Goal: Information Seeking & Learning: Check status

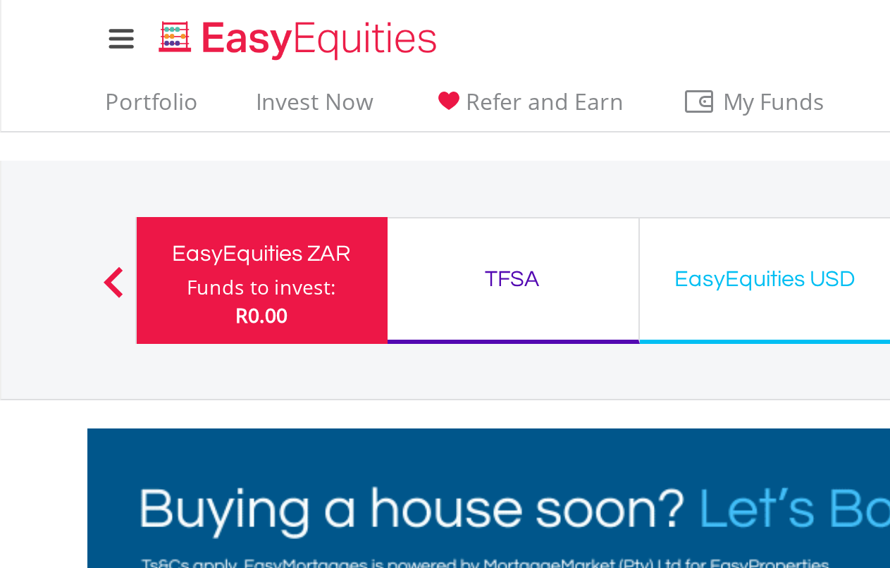
scroll to position [135, 268]
click at [94, 56] on link "Portfolio" at bounding box center [76, 55] width 58 height 22
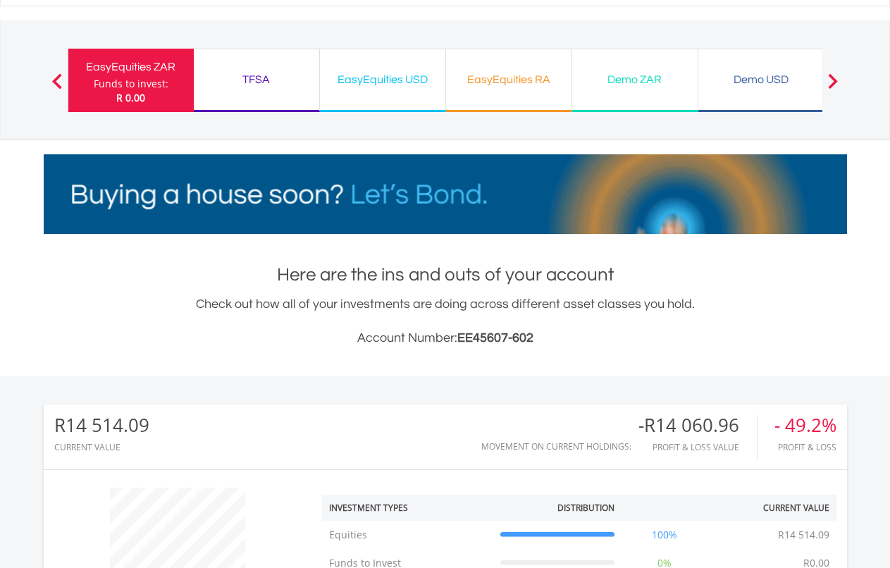
scroll to position [624, 0]
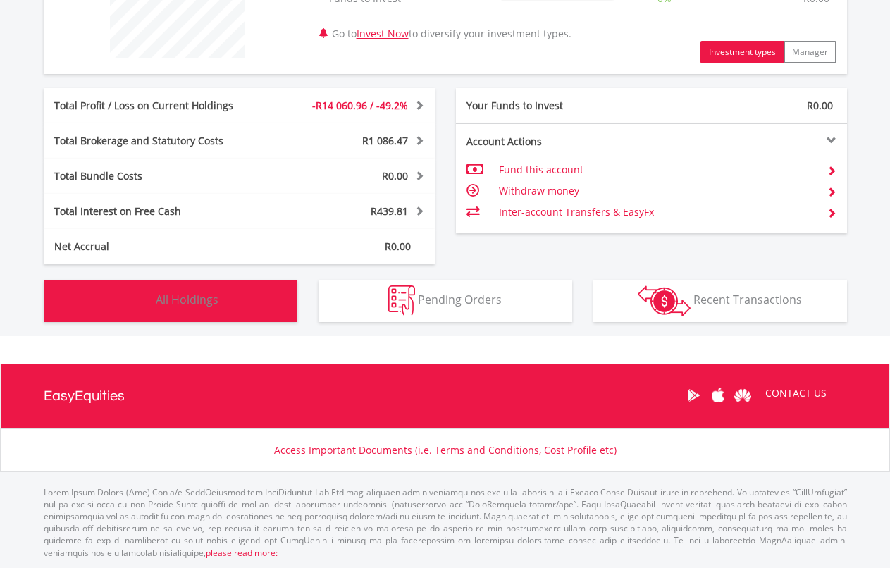
click at [187, 313] on button "Holdings All Holdings" at bounding box center [171, 301] width 254 height 42
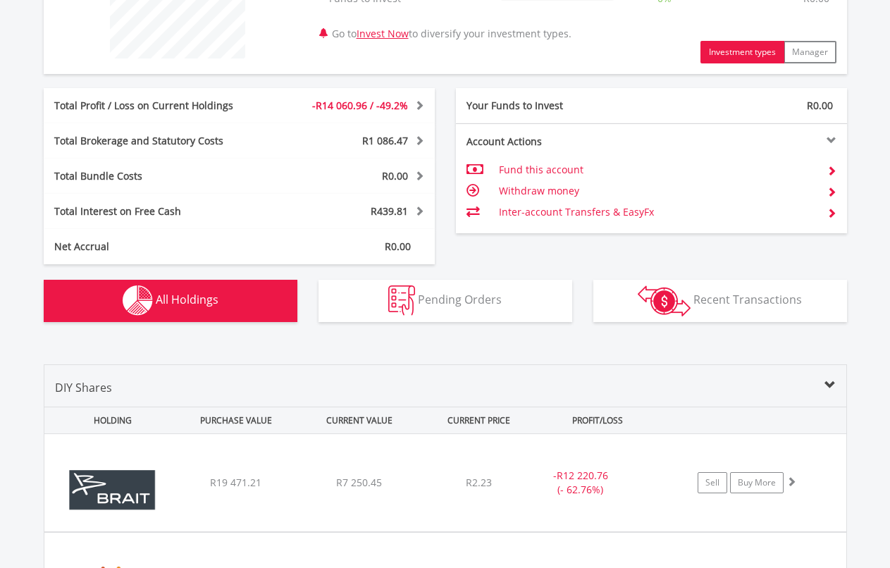
scroll to position [988, 0]
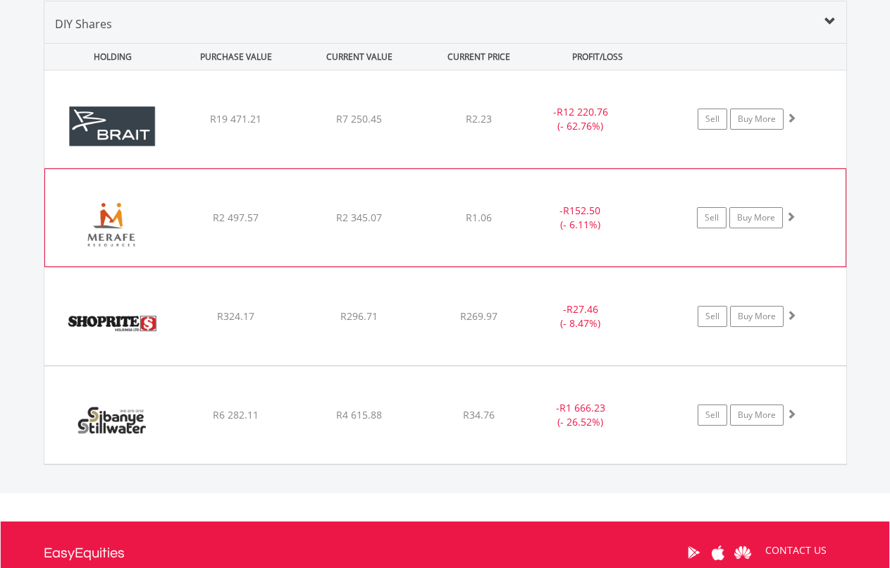
click at [352, 168] on div "﻿ Merafe Resources Limited R2 497.57 R2 345.07 R1.06 - R152.50 (- 6.11%) Sell B…" at bounding box center [445, 118] width 802 height 97
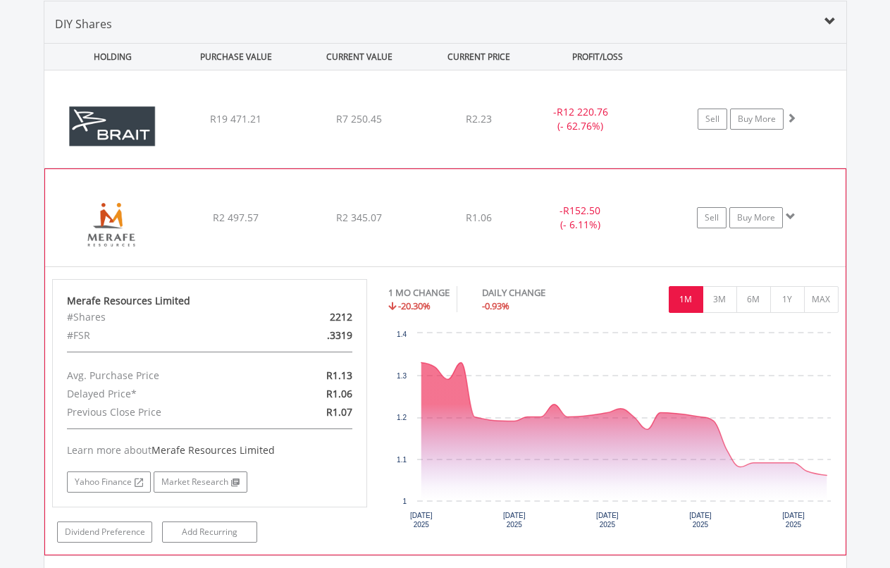
click at [354, 168] on div "﻿ Merafe Resources Limited R2 497.57 R2 345.07 R1.06 - R152.50 (- 6.11%) Sell B…" at bounding box center [445, 118] width 802 height 97
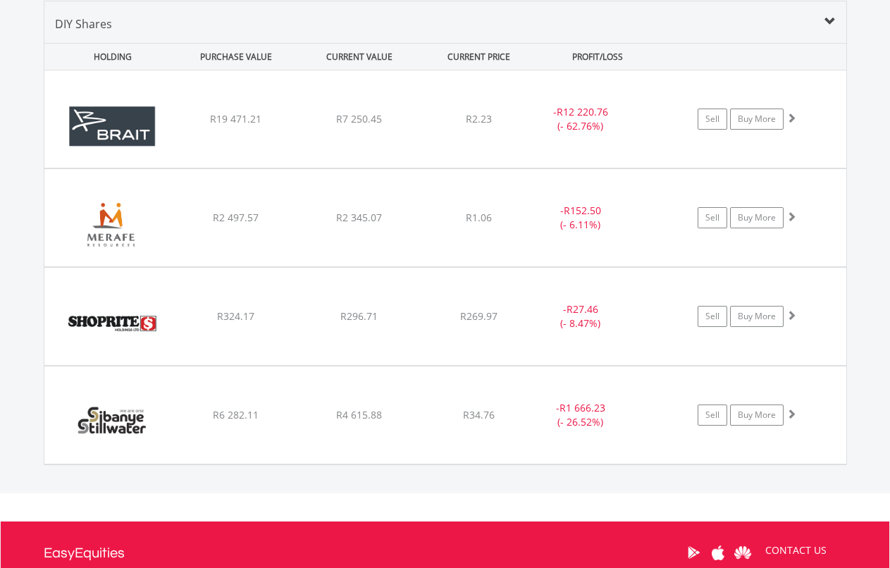
click at [35, 264] on div "Value View Share View DIY Shares HOLDING PURCHASE VALUE CURRENT VALUE CURRENT P…" at bounding box center [445, 233] width 944 height 521
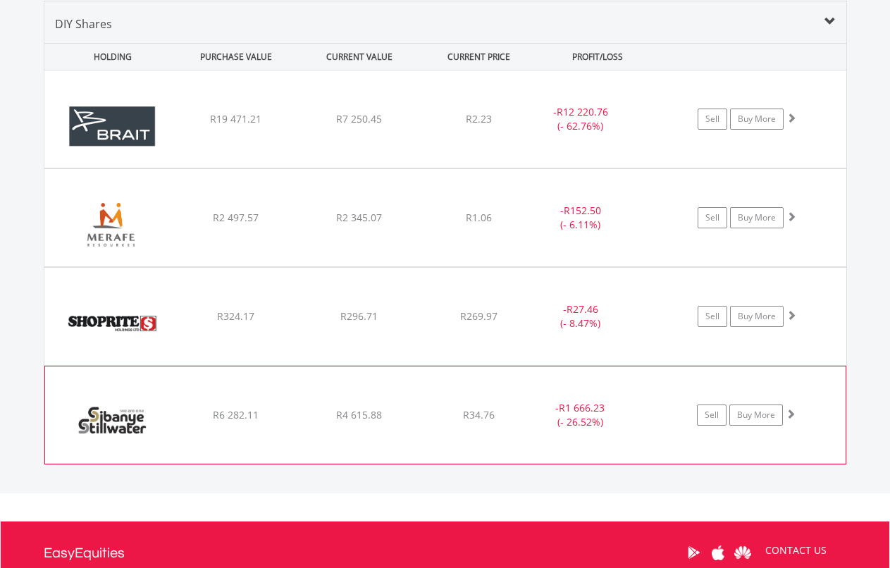
click at [480, 168] on div "﻿ Sibanye Stillwater Limited R6 282.11 R4 615.88 R34.76 - R1 666.23 (- 26.52%) …" at bounding box center [445, 118] width 802 height 97
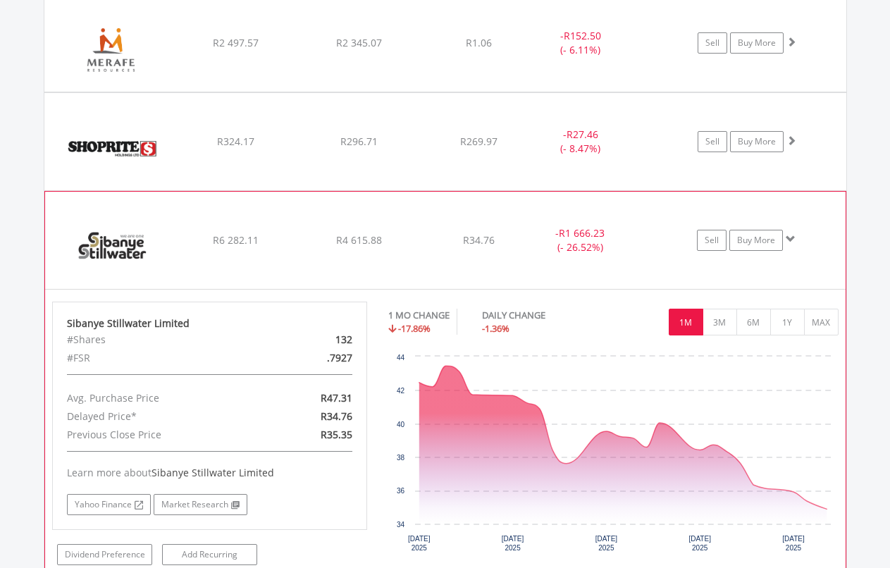
scroll to position [1174, 0]
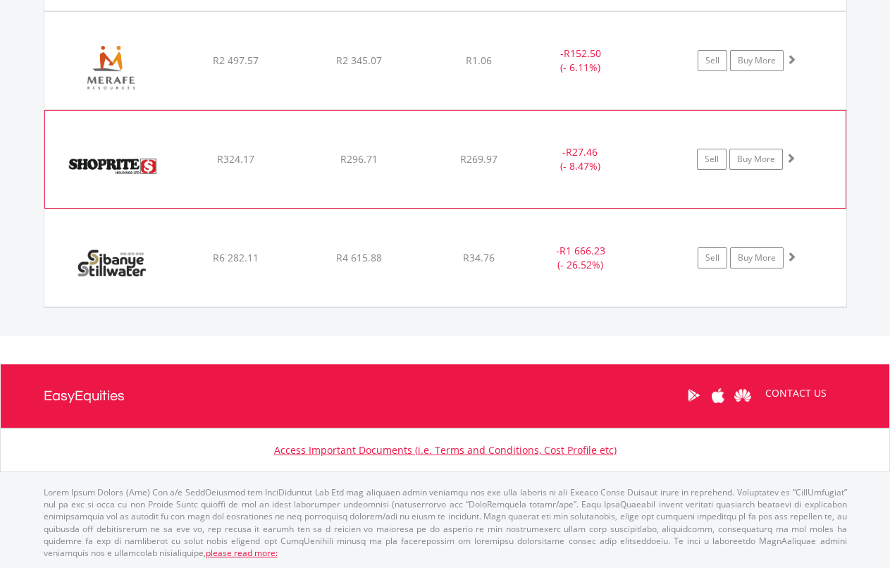
scroll to position [990, 0]
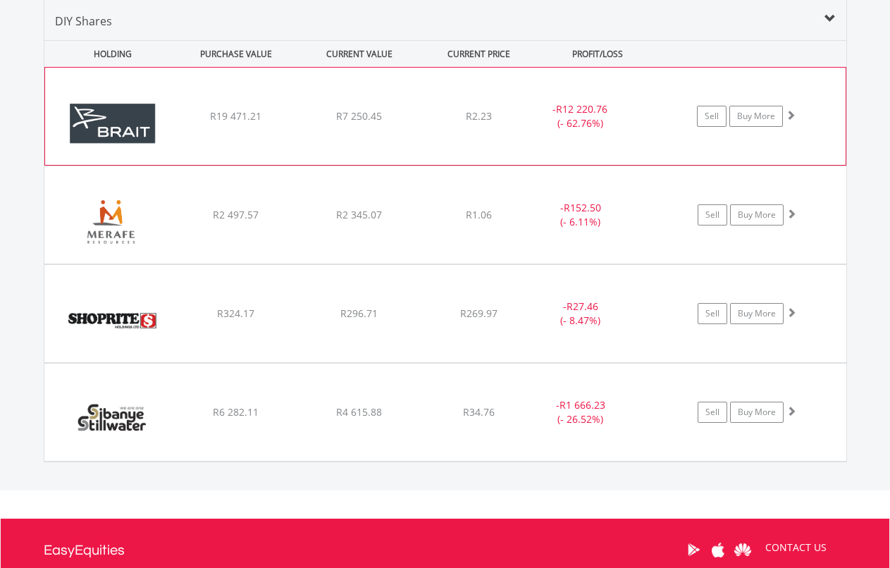
click at [373, 137] on div "﻿ Brait SE R19 471.21 R7 250.45 R2.23 - R12 220.76 (- 62.76%) Sell Buy More" at bounding box center [445, 116] width 800 height 97
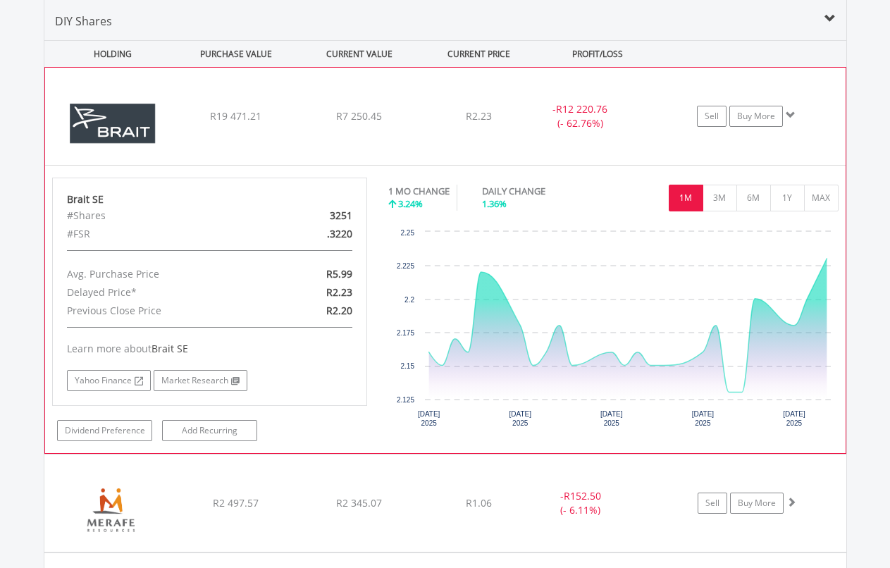
click at [316, 115] on div "R7 250.45" at bounding box center [359, 116] width 120 height 14
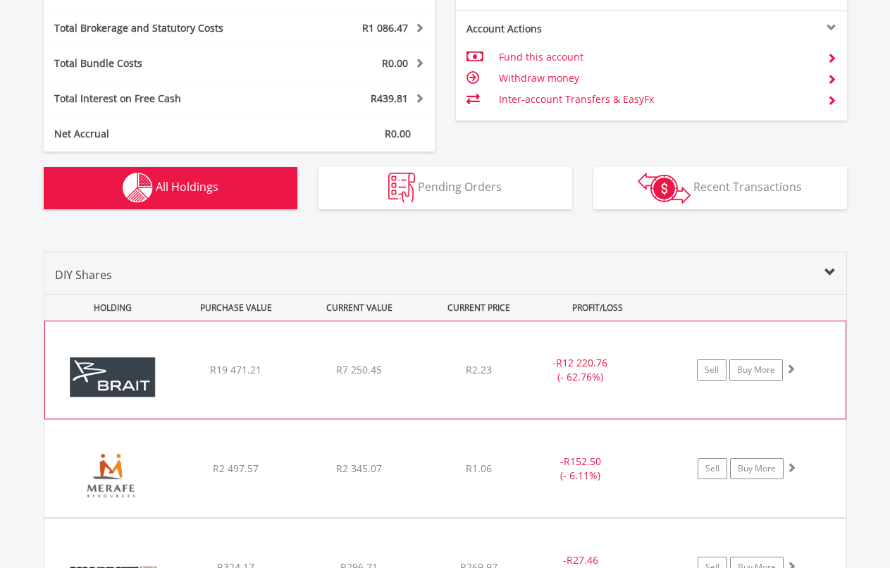
scroll to position [736, 0]
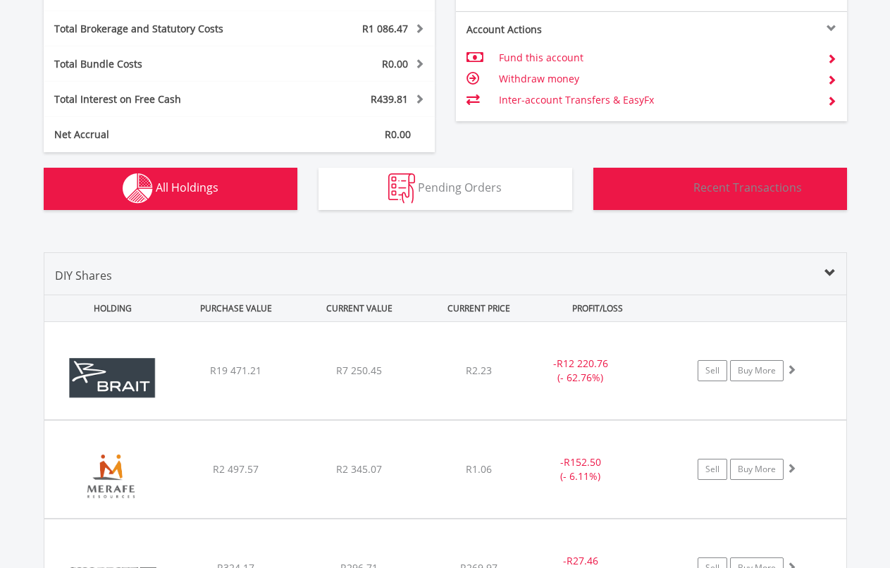
click at [699, 195] on span "Recent Transactions" at bounding box center [747, 187] width 108 height 15
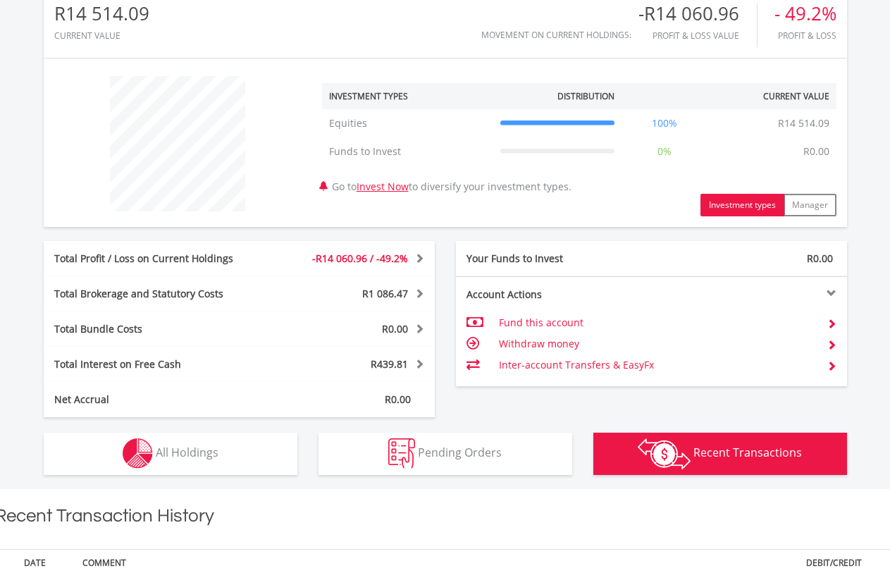
scroll to position [0, 0]
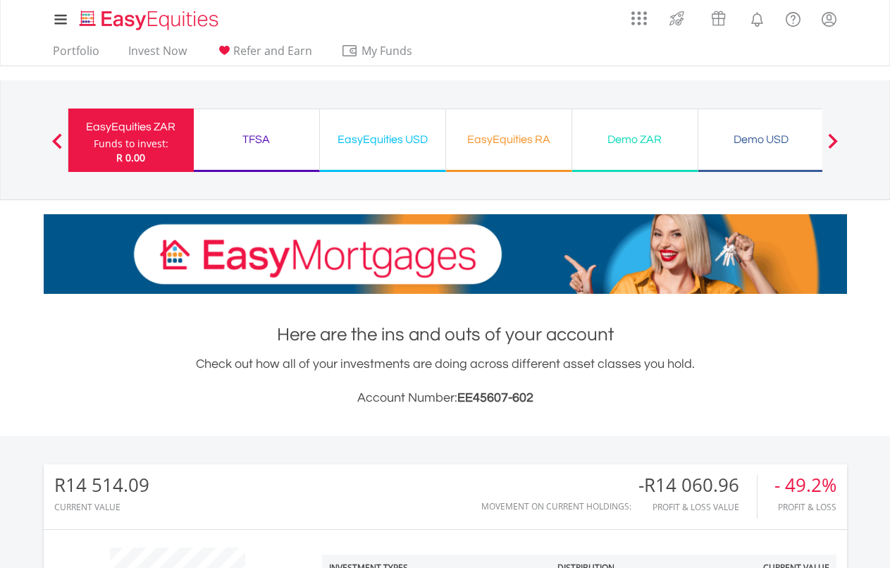
click at [271, 144] on div "TFSA" at bounding box center [256, 140] width 108 height 20
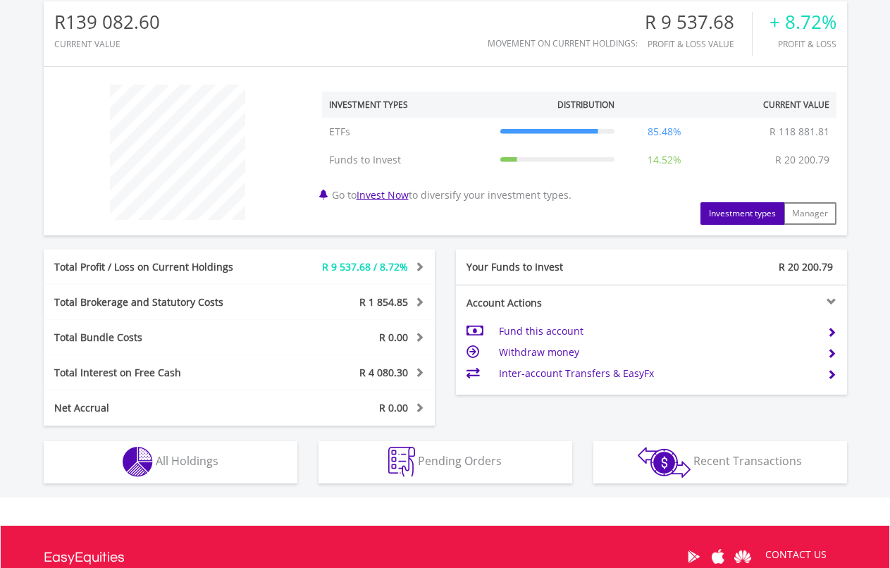
scroll to position [135, 268]
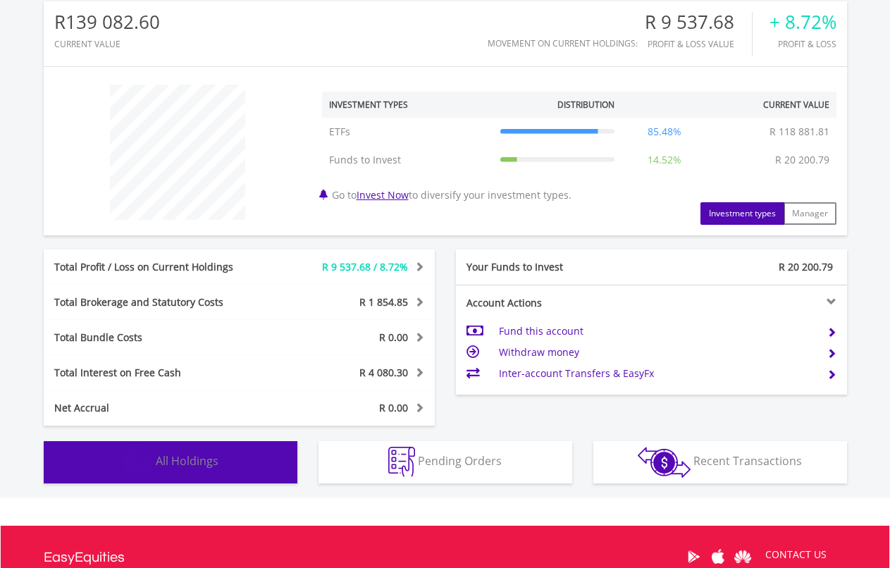
click at [206, 455] on span "All Holdings" at bounding box center [187, 460] width 63 height 15
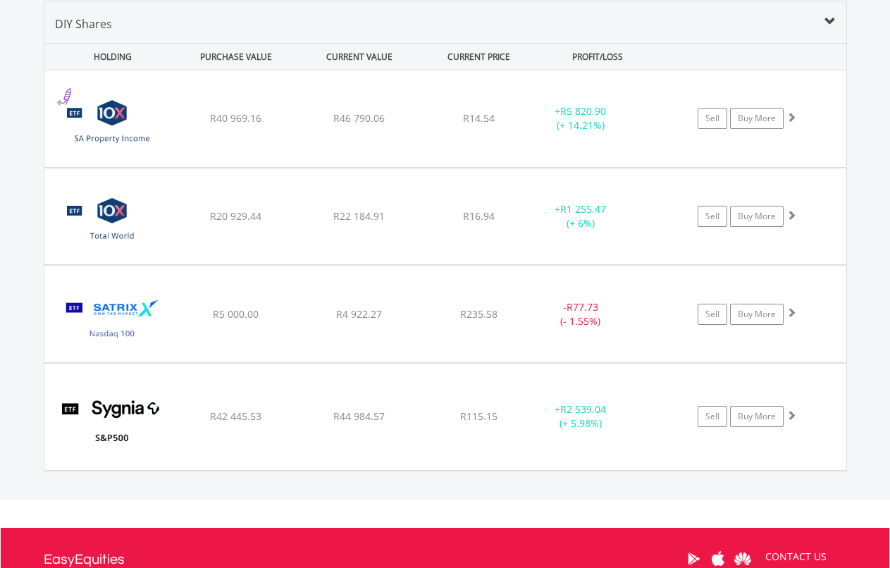
scroll to position [996, 0]
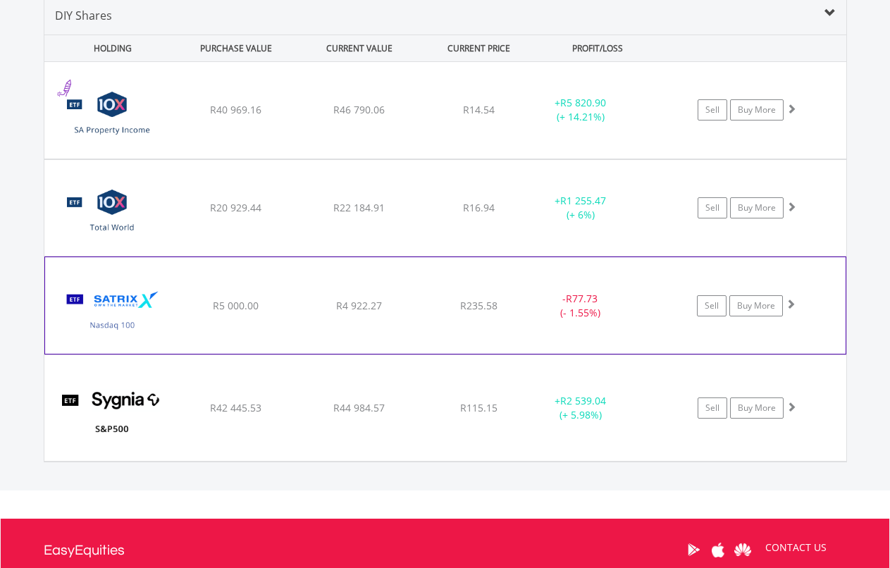
click at [352, 116] on span "R4 922.27" at bounding box center [358, 109] width 51 height 13
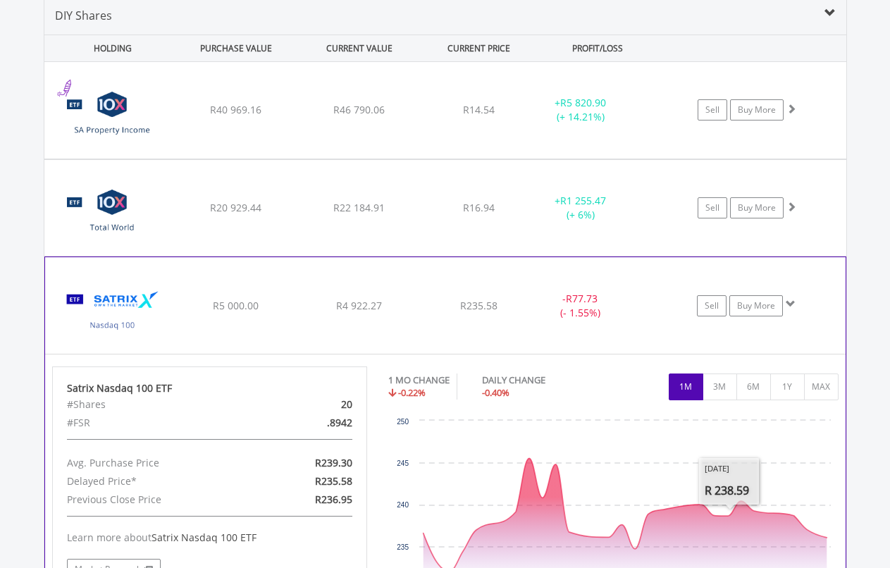
click at [578, 315] on div "- R77.73 (- 1.55%)" at bounding box center [580, 306] width 106 height 28
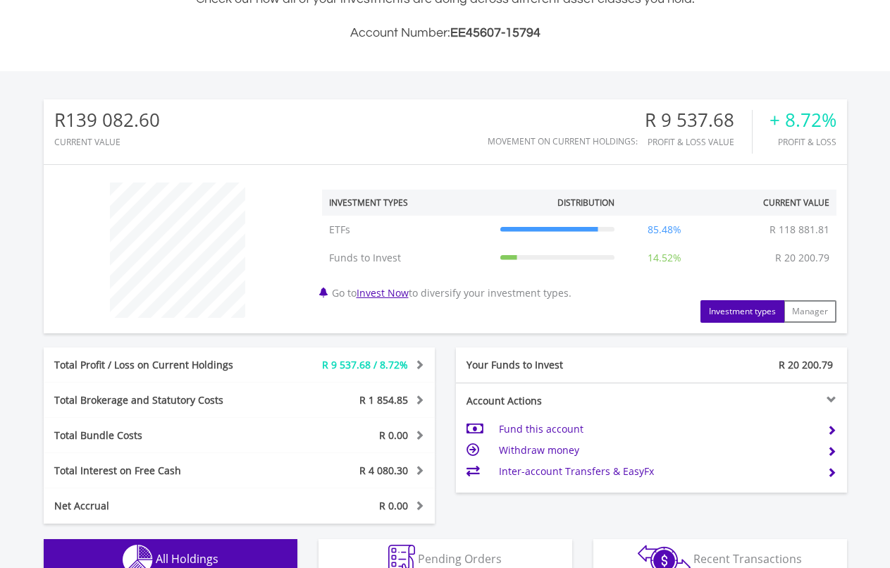
scroll to position [0, 0]
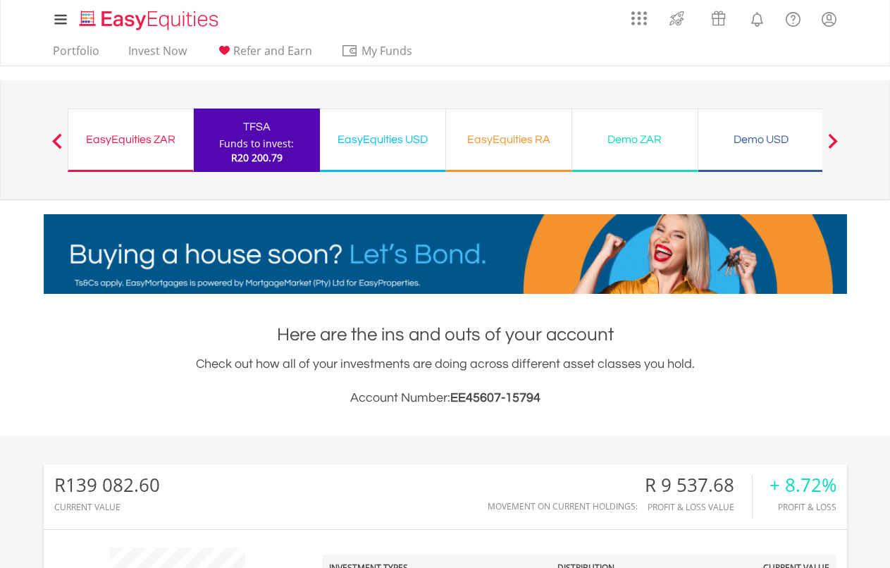
click at [400, 149] on div "EasyEquities USD Funds to invest: R20 200.79" at bounding box center [383, 139] width 126 height 63
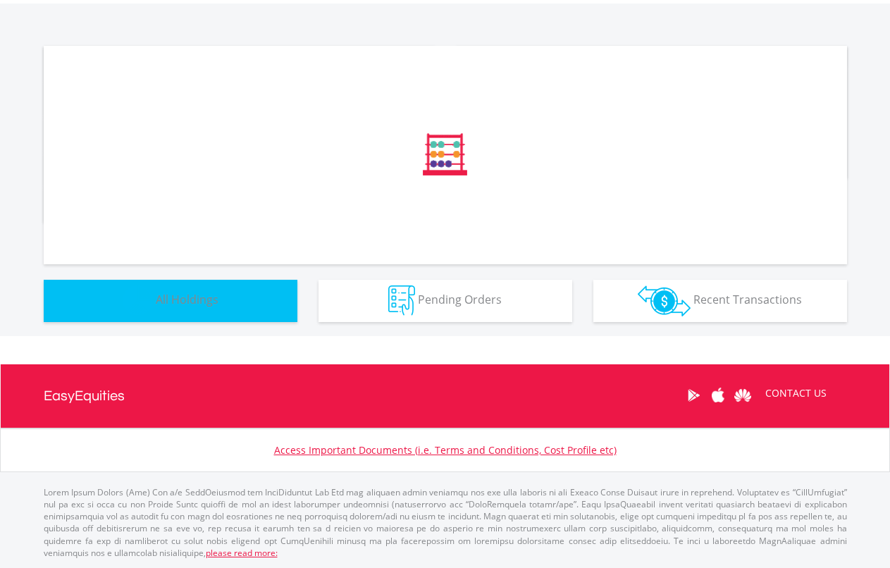
click at [189, 310] on button "Holdings All Holdings" at bounding box center [171, 301] width 254 height 42
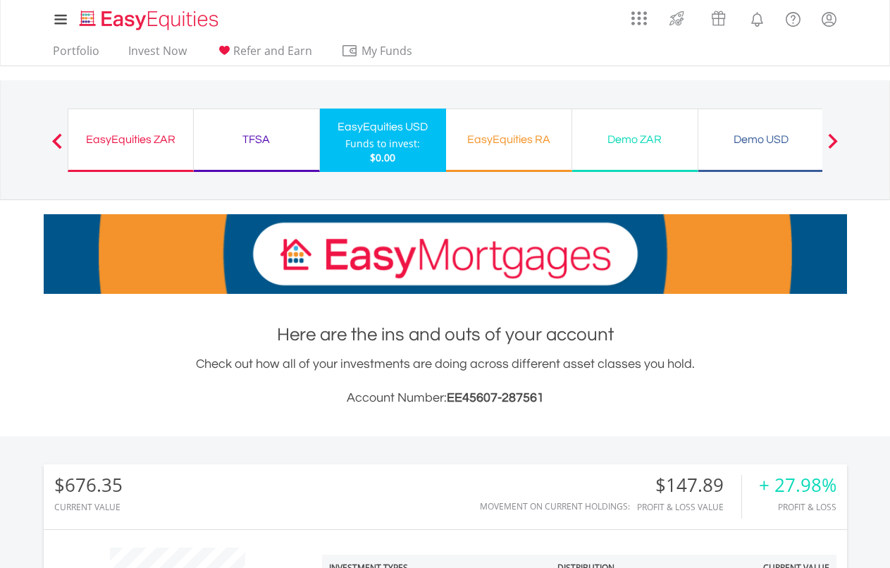
click at [500, 154] on div "EasyEquities RA Funds to invest: $0.00" at bounding box center [509, 139] width 126 height 63
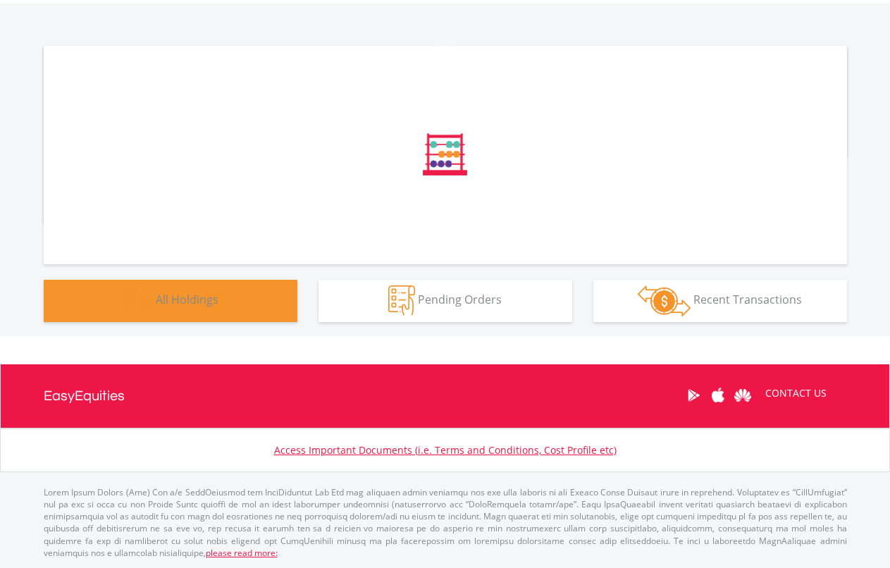
click at [189, 311] on div "﻿ Distribution Current Value Show All" at bounding box center [445, 170] width 944 height 332
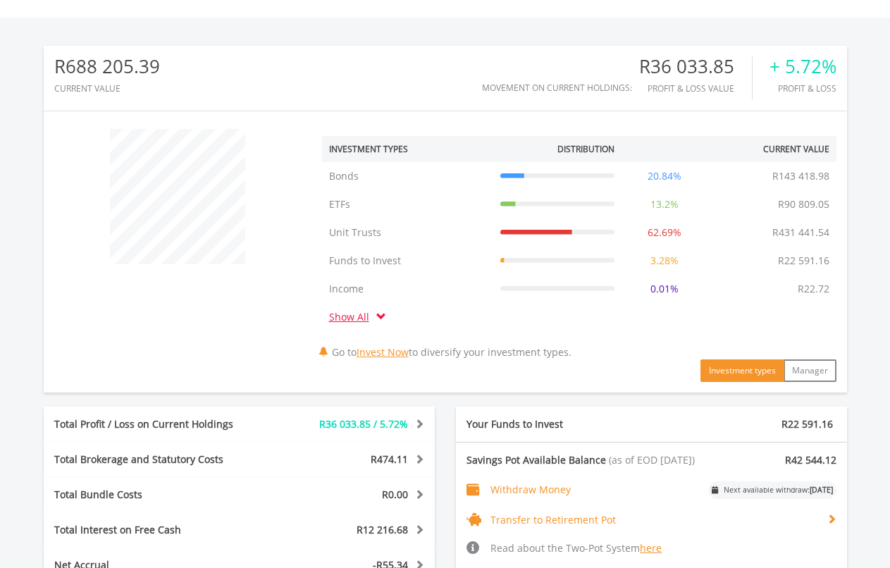
scroll to position [823, 0]
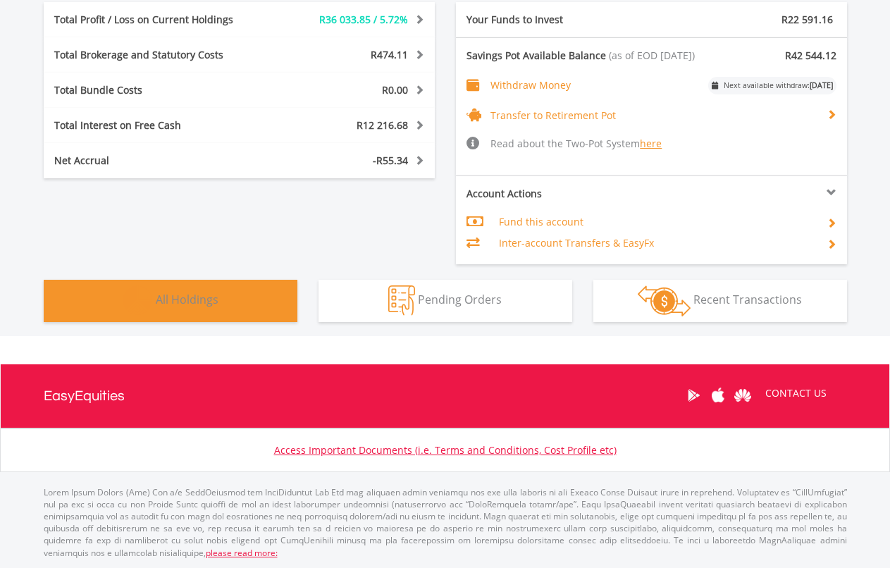
click at [197, 312] on button "Holdings All Holdings" at bounding box center [171, 301] width 254 height 42
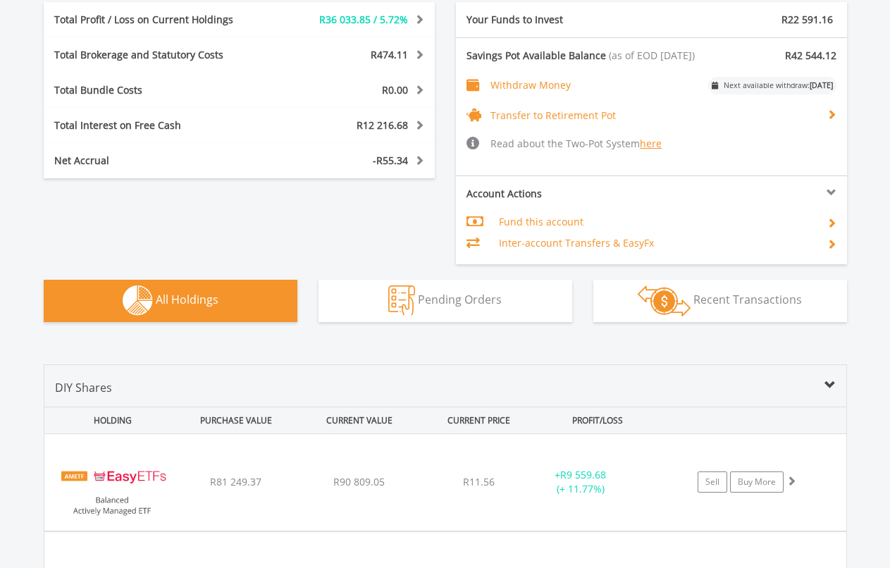
scroll to position [1186, 0]
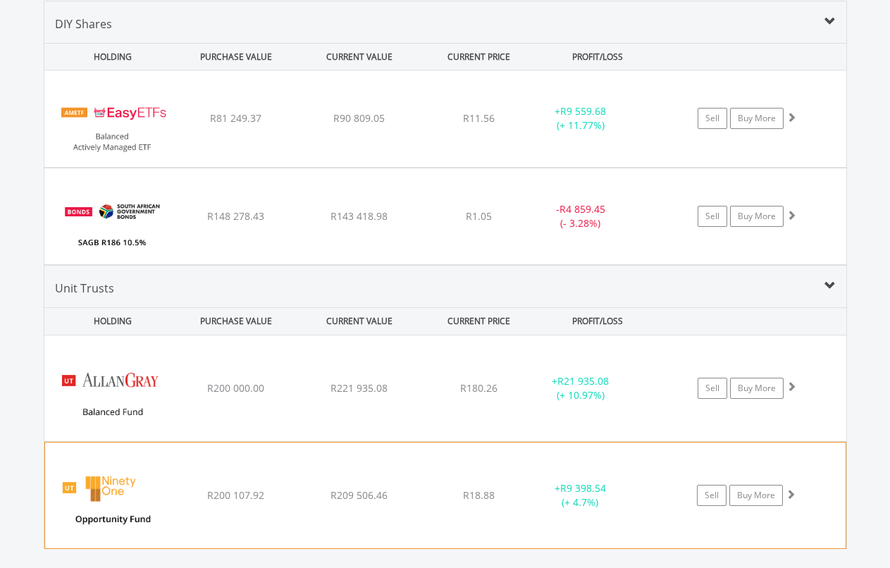
click at [480, 394] on span "R18.88" at bounding box center [478, 387] width 37 height 13
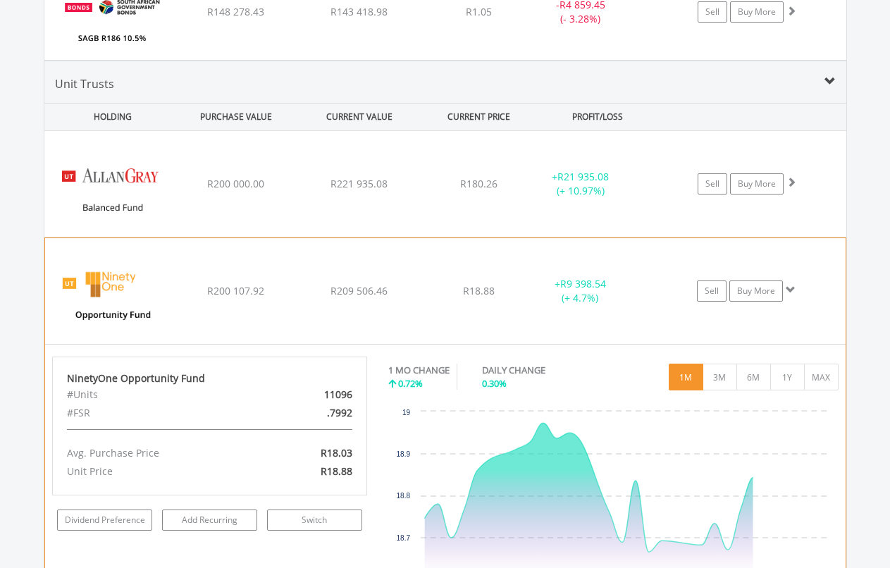
scroll to position [1605, 0]
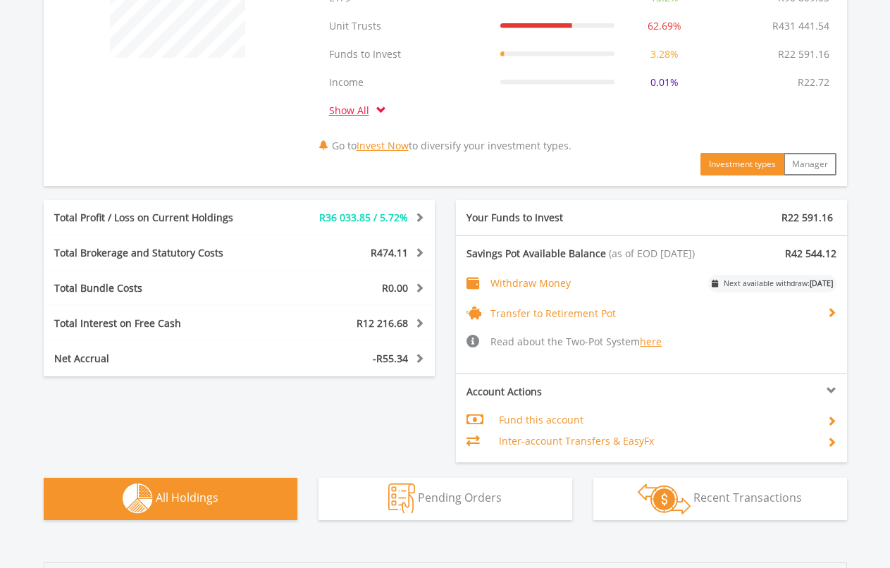
scroll to position [1133, 0]
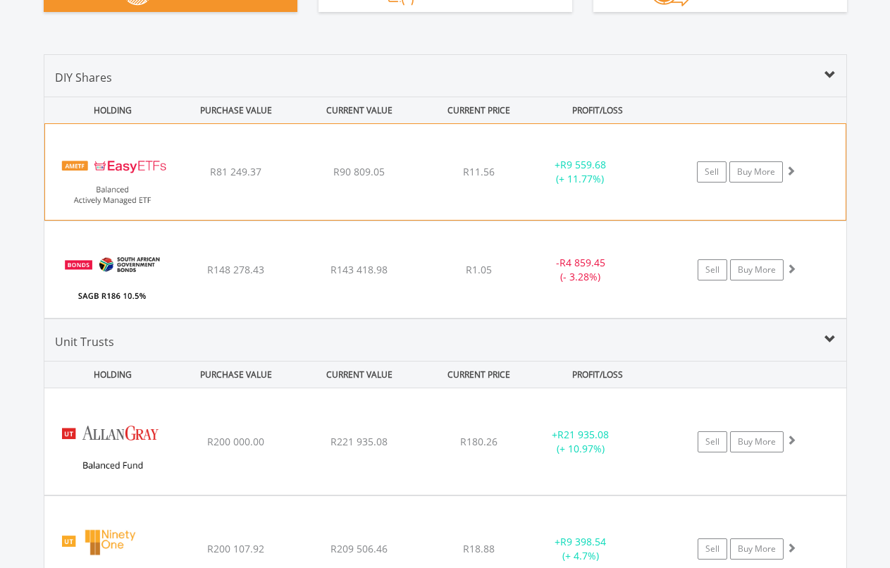
click at [382, 189] on div "﻿ EasyETFs Balanced Actively Managed ETF R81 249.37 R90 809.05 R11.56 + R9 559.…" at bounding box center [445, 172] width 800 height 96
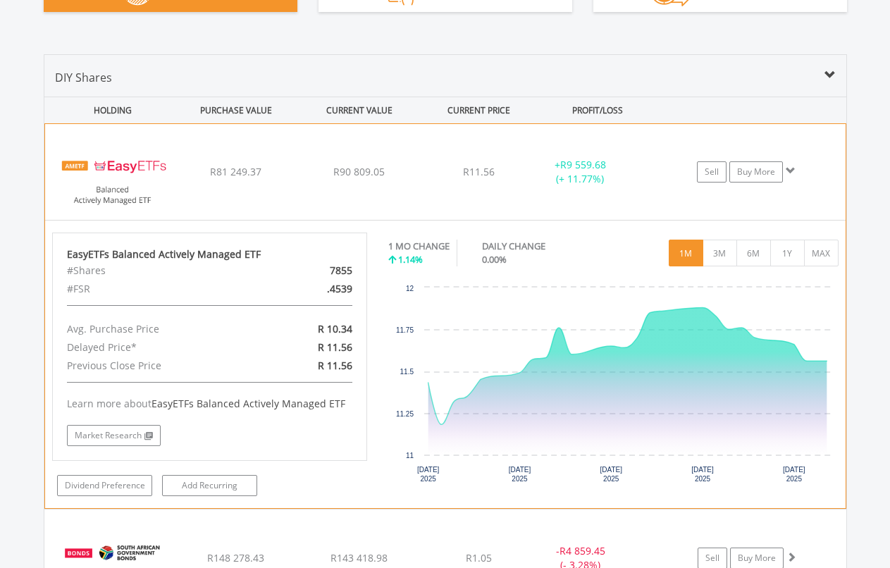
click at [490, 178] on span "R11.56" at bounding box center [479, 171] width 32 height 13
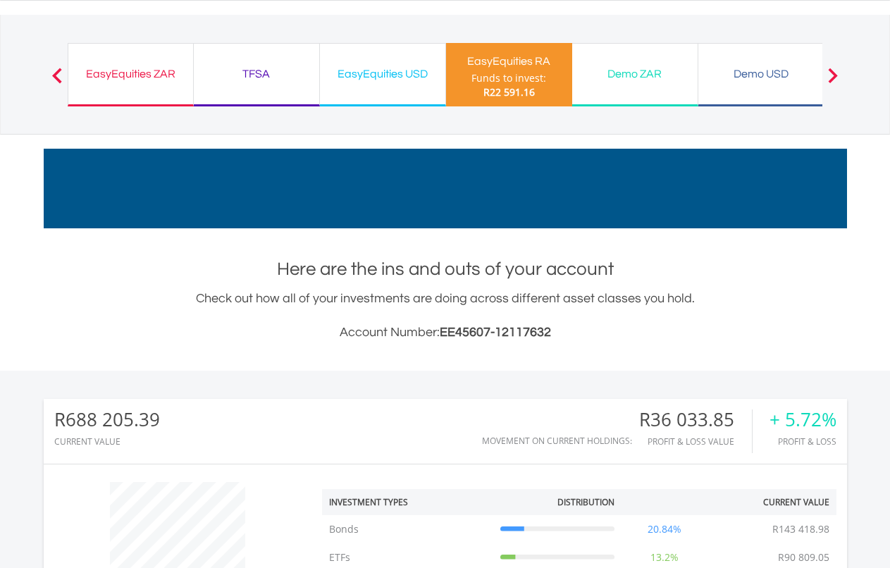
scroll to position [0, 0]
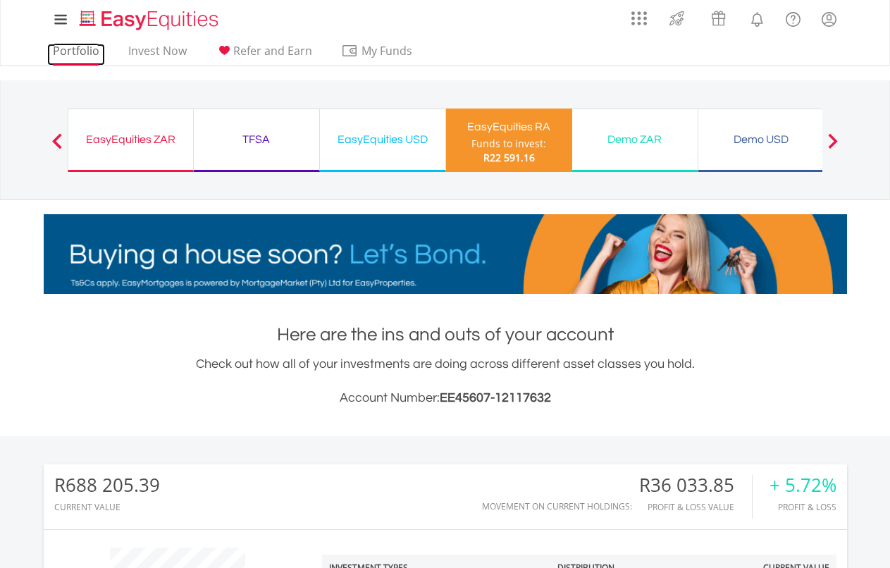
click at [97, 49] on link "Portfolio" at bounding box center [76, 55] width 58 height 22
